Goal: Navigation & Orientation: Find specific page/section

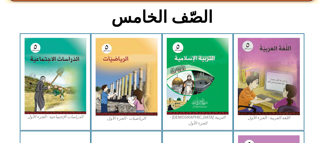
scroll to position [128, 0]
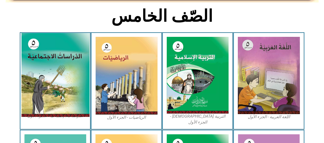
click at [78, 67] on img at bounding box center [55, 75] width 68 height 84
click at [50, 69] on img at bounding box center [55, 75] width 68 height 84
click at [48, 69] on img at bounding box center [55, 75] width 68 height 84
click at [31, 70] on img at bounding box center [55, 75] width 68 height 84
click at [24, 64] on img at bounding box center [55, 75] width 68 height 84
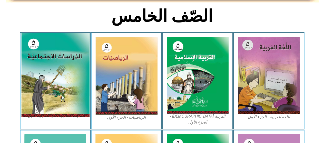
click at [35, 48] on img at bounding box center [55, 75] width 68 height 84
click at [37, 51] on img at bounding box center [55, 75] width 68 height 84
click at [38, 52] on img at bounding box center [55, 75] width 68 height 84
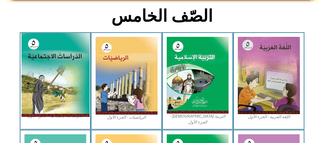
click at [38, 52] on img at bounding box center [55, 75] width 68 height 84
click at [44, 50] on img at bounding box center [55, 75] width 68 height 84
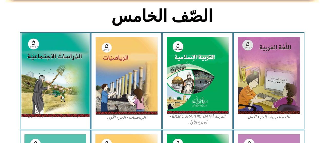
click at [57, 71] on img at bounding box center [55, 75] width 68 height 84
click at [70, 76] on img at bounding box center [55, 75] width 68 height 84
click at [71, 73] on img at bounding box center [55, 75] width 68 height 84
click at [72, 72] on img at bounding box center [55, 75] width 68 height 84
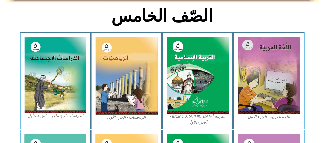
click at [0, 44] on icon at bounding box center [162, 48] width 324 height 32
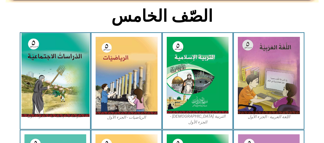
click at [47, 46] on img at bounding box center [55, 75] width 68 height 84
click at [82, 83] on img at bounding box center [55, 75] width 68 height 84
drag, startPoint x: 50, startPoint y: 74, endPoint x: 48, endPoint y: 66, distance: 7.8
click at [50, 74] on img at bounding box center [55, 75] width 68 height 84
click at [43, 50] on img at bounding box center [55, 75] width 68 height 84
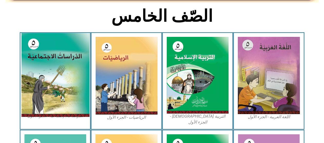
click at [45, 58] on img at bounding box center [55, 75] width 68 height 84
click at [48, 79] on img at bounding box center [55, 75] width 68 height 84
click at [49, 98] on img at bounding box center [55, 75] width 68 height 84
click at [50, 96] on img at bounding box center [55, 75] width 68 height 84
click at [65, 79] on img at bounding box center [55, 75] width 68 height 84
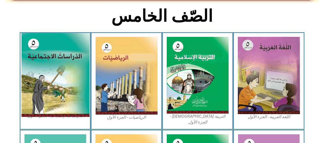
click at [50, 85] on img at bounding box center [55, 75] width 68 height 84
click at [70, 46] on img at bounding box center [55, 75] width 68 height 84
click at [78, 100] on img at bounding box center [55, 75] width 68 height 84
click at [59, 113] on img at bounding box center [55, 75] width 68 height 84
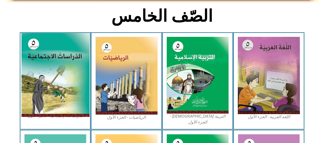
click at [59, 115] on img at bounding box center [55, 75] width 68 height 84
drag, startPoint x: 60, startPoint y: 66, endPoint x: 55, endPoint y: 90, distance: 24.9
click at [60, 66] on img at bounding box center [55, 75] width 68 height 84
click at [55, 90] on img at bounding box center [55, 75] width 68 height 84
